Goal: Task Accomplishment & Management: Manage account settings

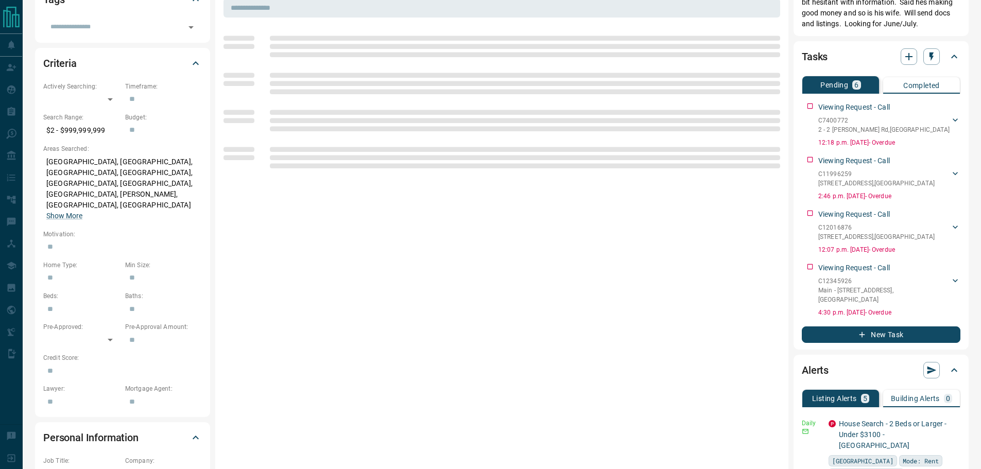
scroll to position [309, 0]
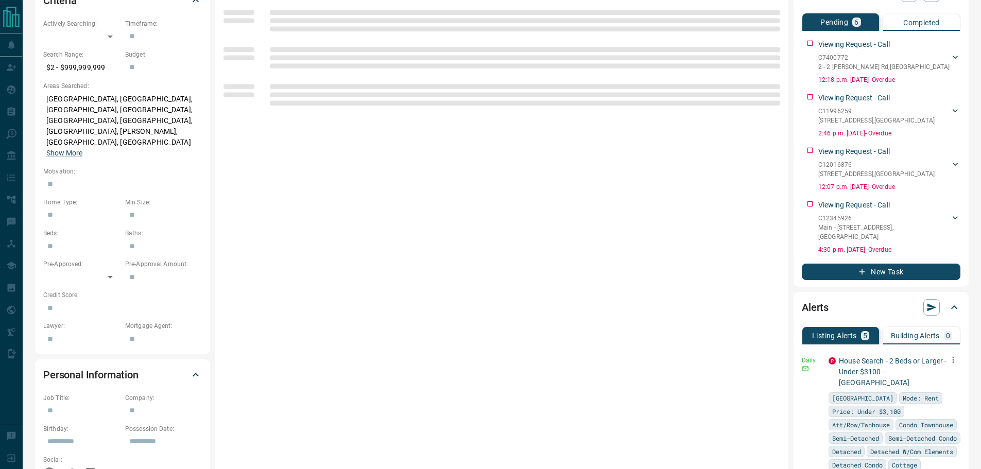
click at [948, 362] on icon "button" at bounding box center [952, 359] width 9 height 9
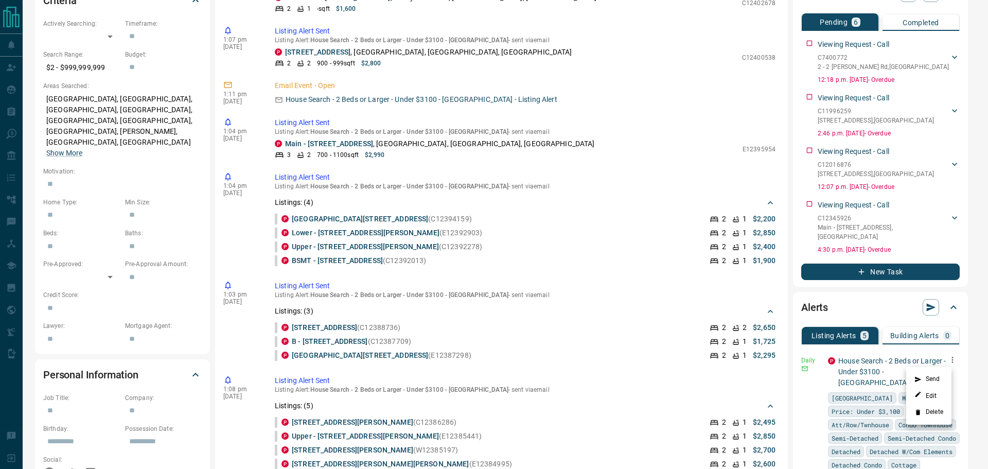
click at [940, 409] on li "Delete" at bounding box center [928, 412] width 45 height 16
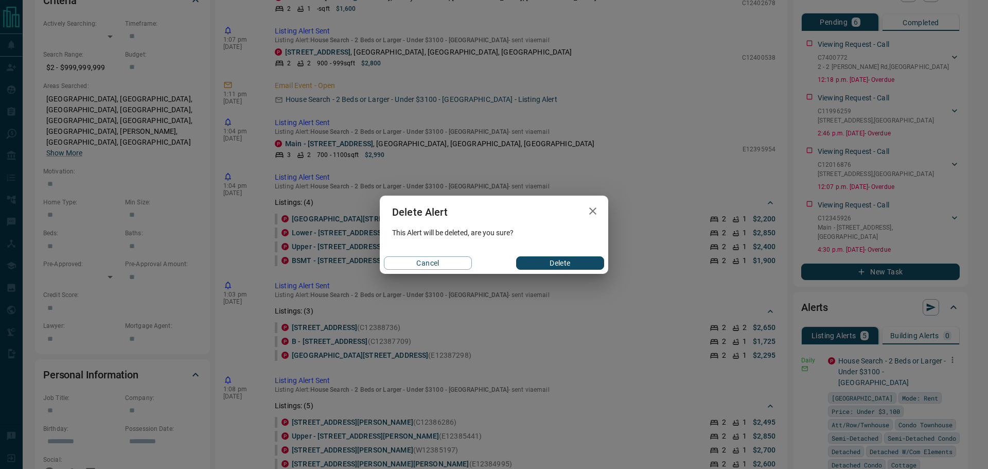
click at [565, 259] on button "Delete" at bounding box center [560, 262] width 88 height 13
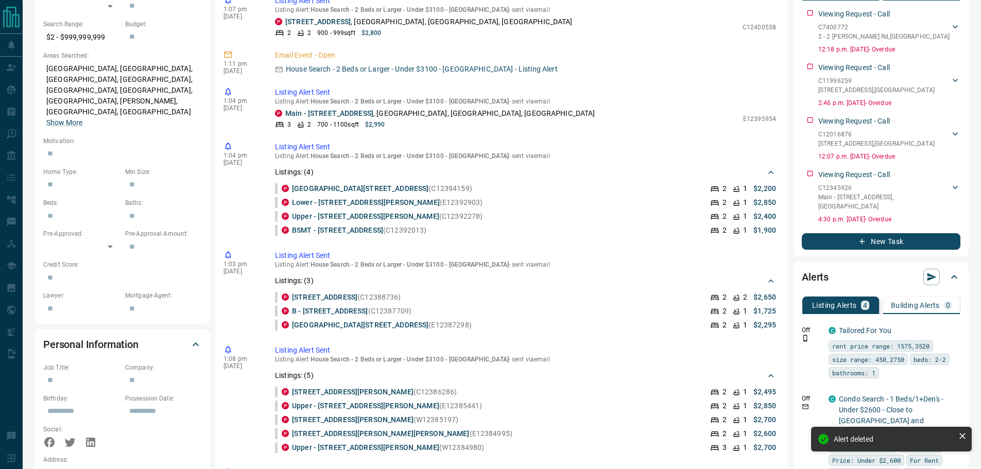
scroll to position [463, 0]
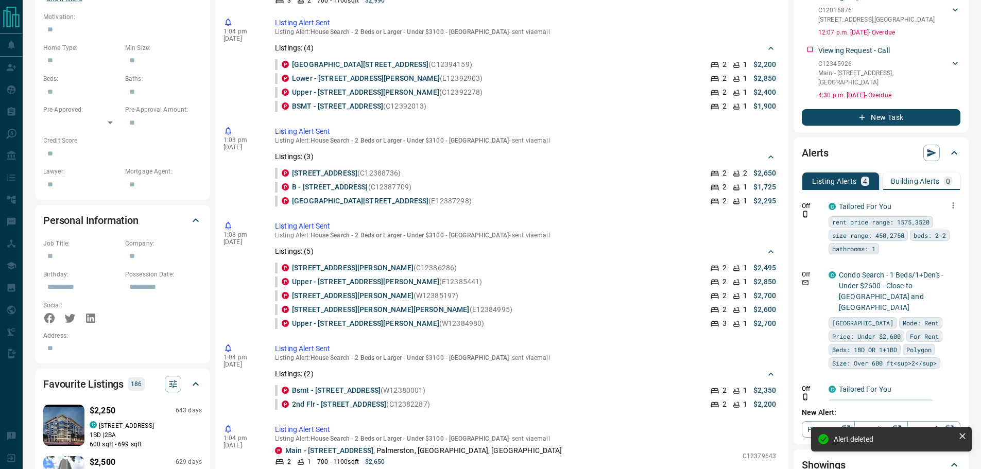
click at [948, 205] on icon "button" at bounding box center [952, 205] width 9 height 9
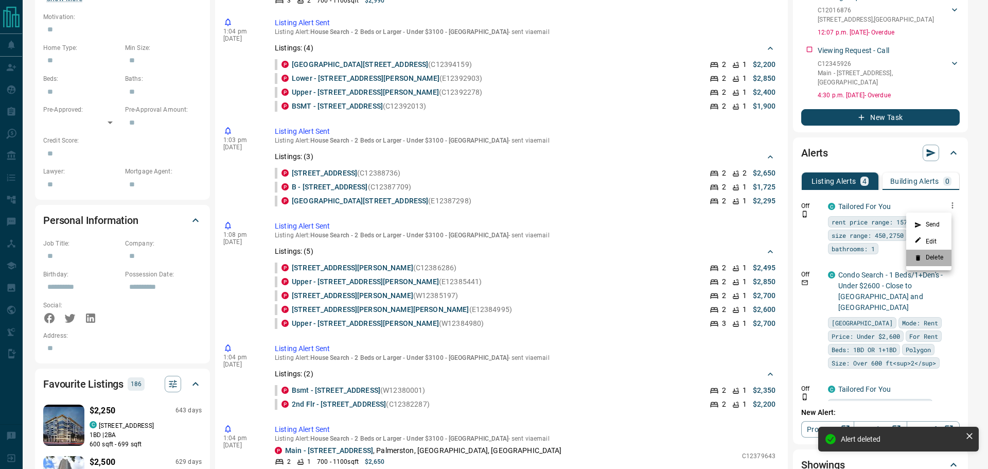
click at [939, 257] on li "Delete" at bounding box center [928, 258] width 45 height 16
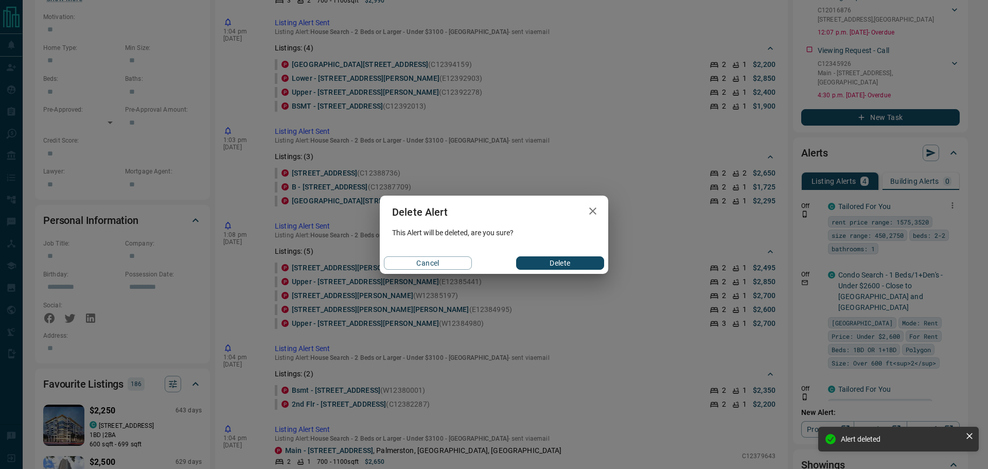
drag, startPoint x: 567, startPoint y: 266, endPoint x: 609, endPoint y: 263, distance: 42.8
click at [568, 266] on button "Delete" at bounding box center [560, 262] width 88 height 13
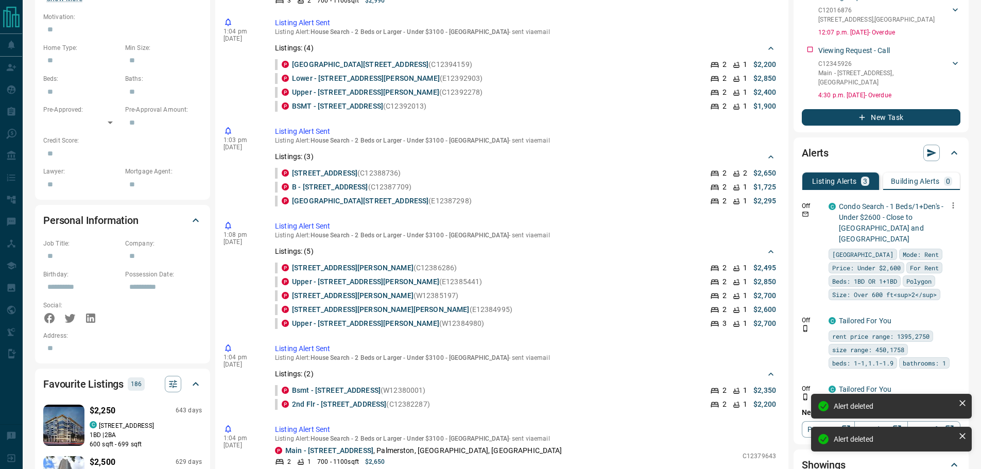
click at [948, 207] on icon "button" at bounding box center [952, 205] width 9 height 9
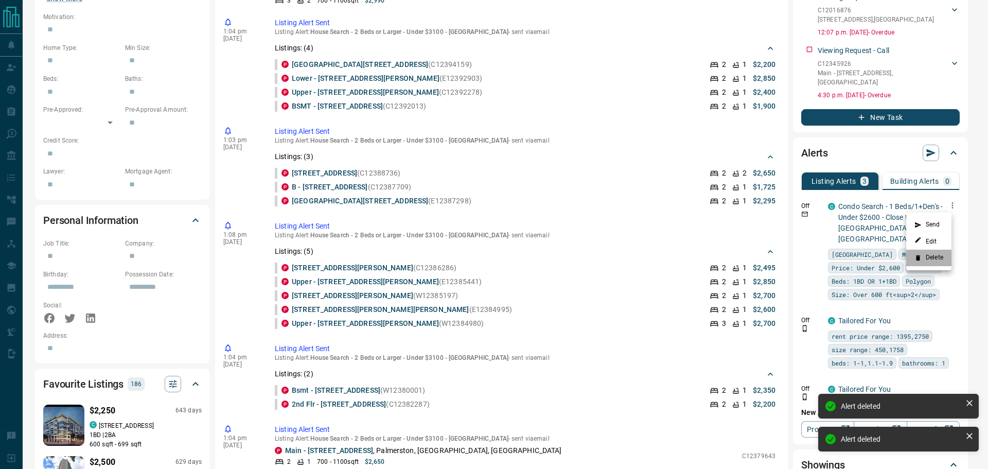
click at [935, 253] on li "Delete" at bounding box center [928, 258] width 45 height 16
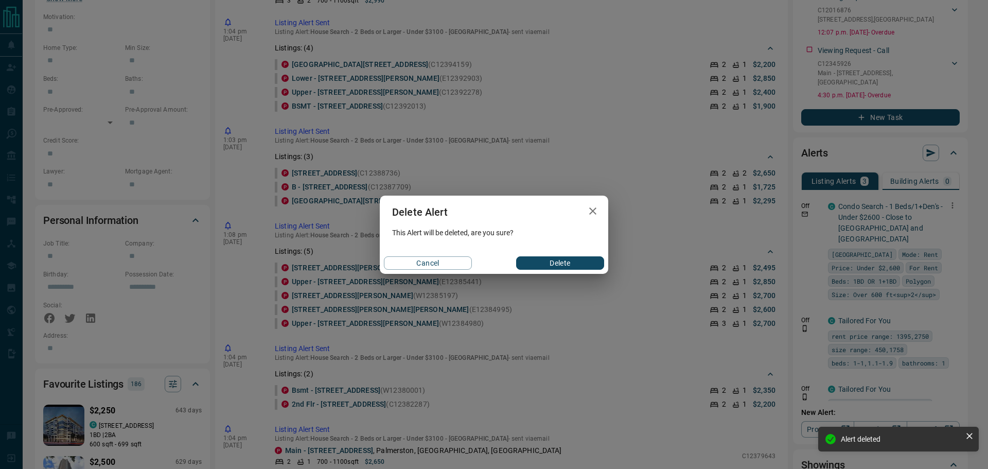
click at [578, 255] on div "Cancel Delete" at bounding box center [494, 263] width 229 height 22
drag, startPoint x: 577, startPoint y: 265, endPoint x: 676, endPoint y: 257, distance: 99.6
click at [577, 265] on button "Delete" at bounding box center [560, 262] width 88 height 13
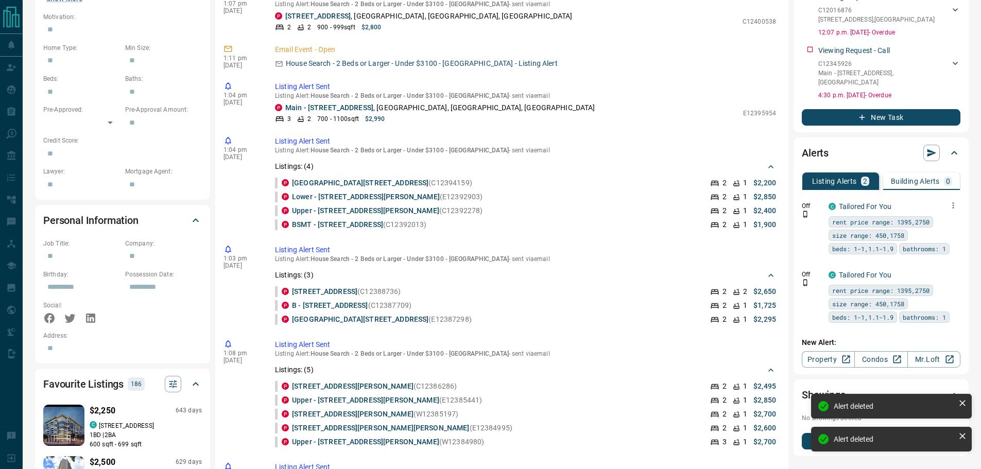
click at [953, 204] on icon "button" at bounding box center [953, 205] width 2 height 6
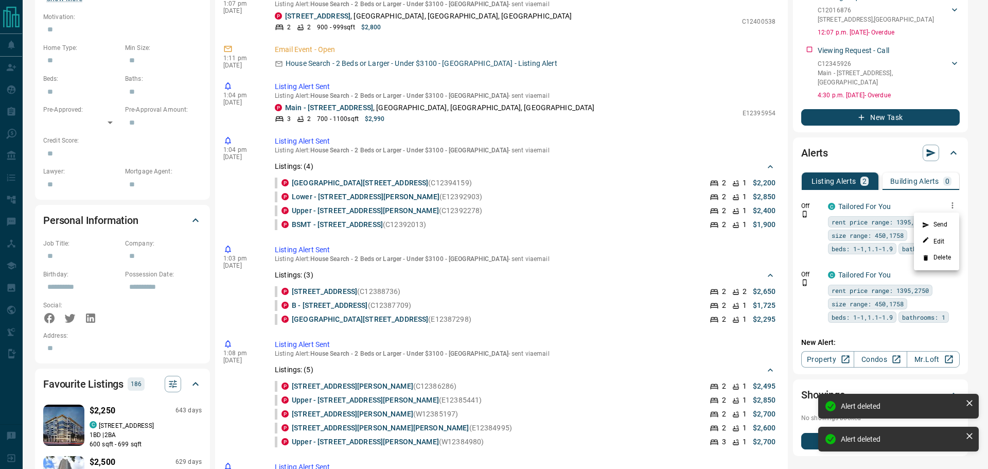
click at [948, 255] on li "Delete" at bounding box center [936, 258] width 45 height 16
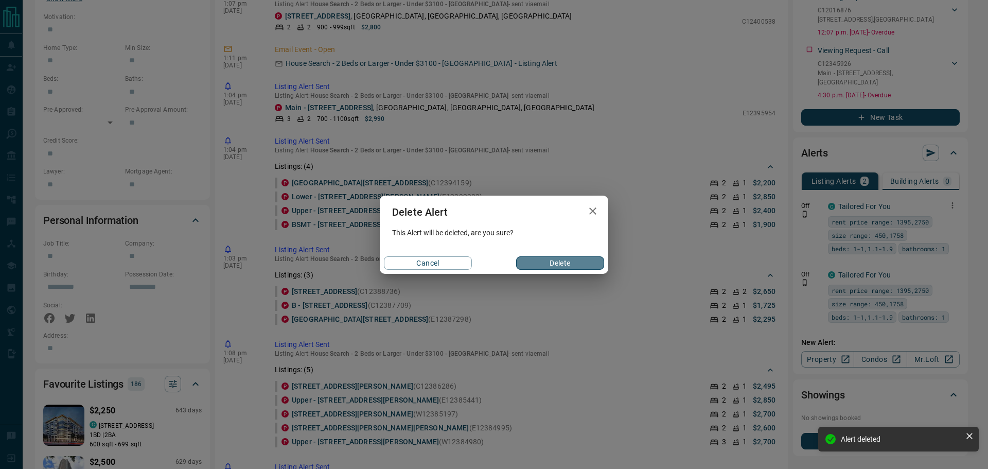
drag, startPoint x: 584, startPoint y: 261, endPoint x: 875, endPoint y: 247, distance: 290.7
click at [585, 261] on button "Delete" at bounding box center [560, 262] width 88 height 13
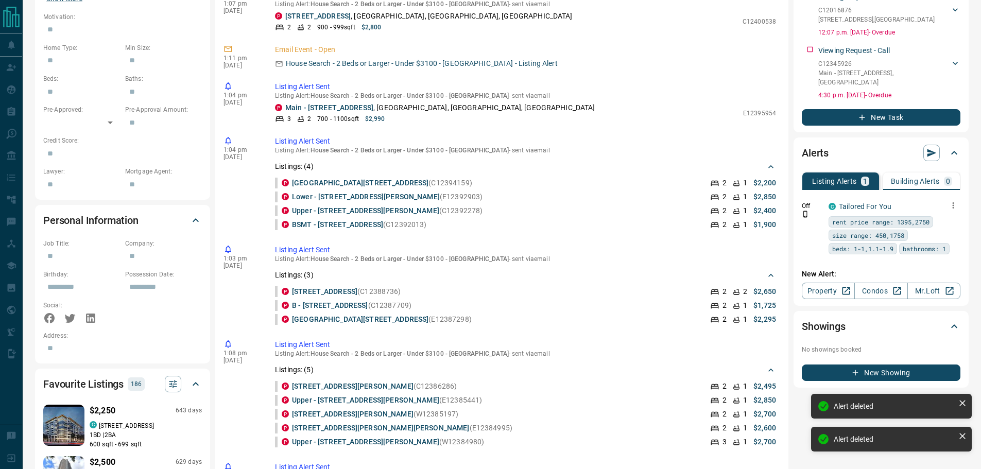
click at [954, 204] on icon "button" at bounding box center [952, 205] width 9 height 9
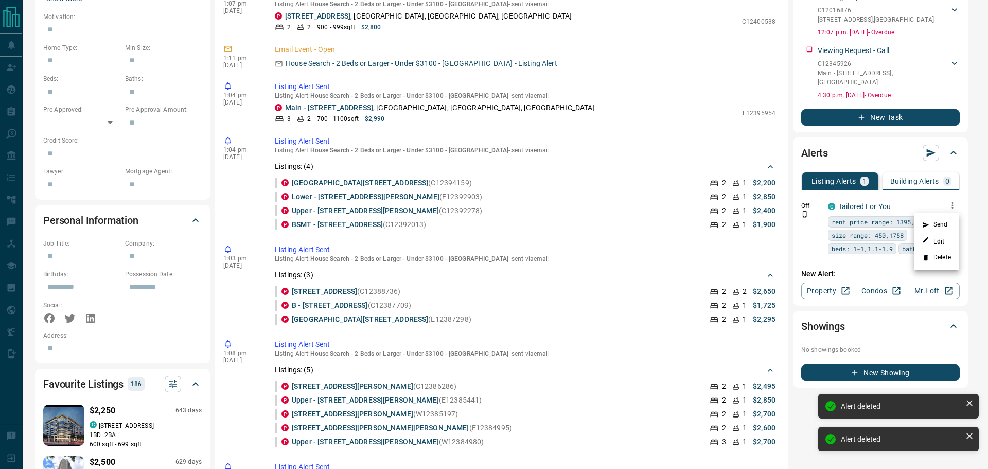
click at [946, 256] on li "Delete" at bounding box center [936, 258] width 45 height 16
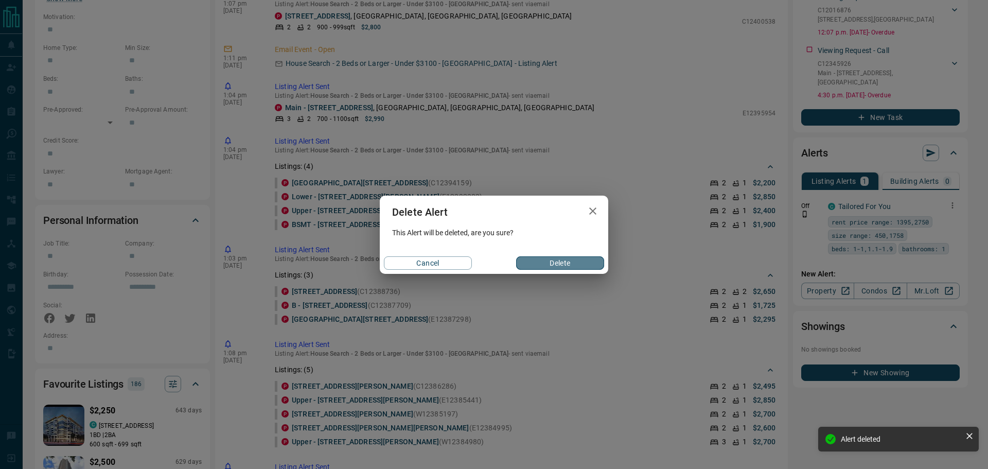
click at [560, 262] on button "Delete" at bounding box center [560, 262] width 88 height 13
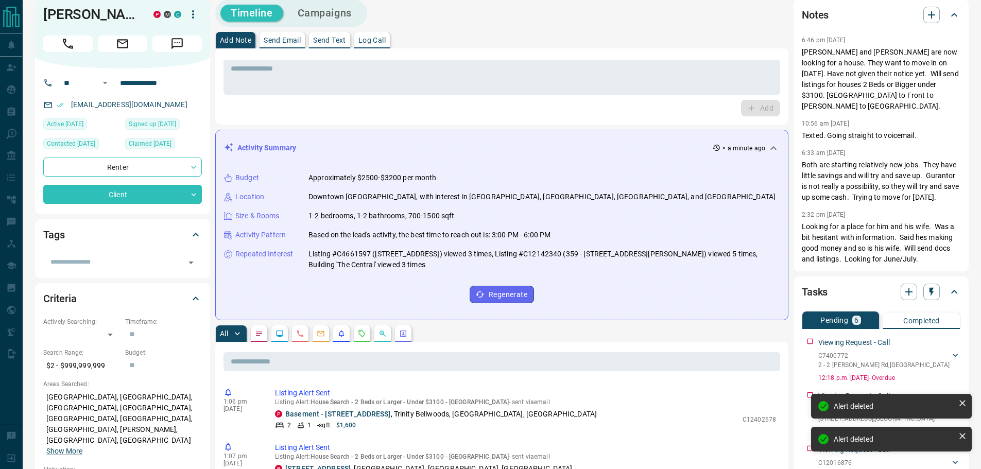
scroll to position [0, 0]
